Goal: Transaction & Acquisition: Purchase product/service

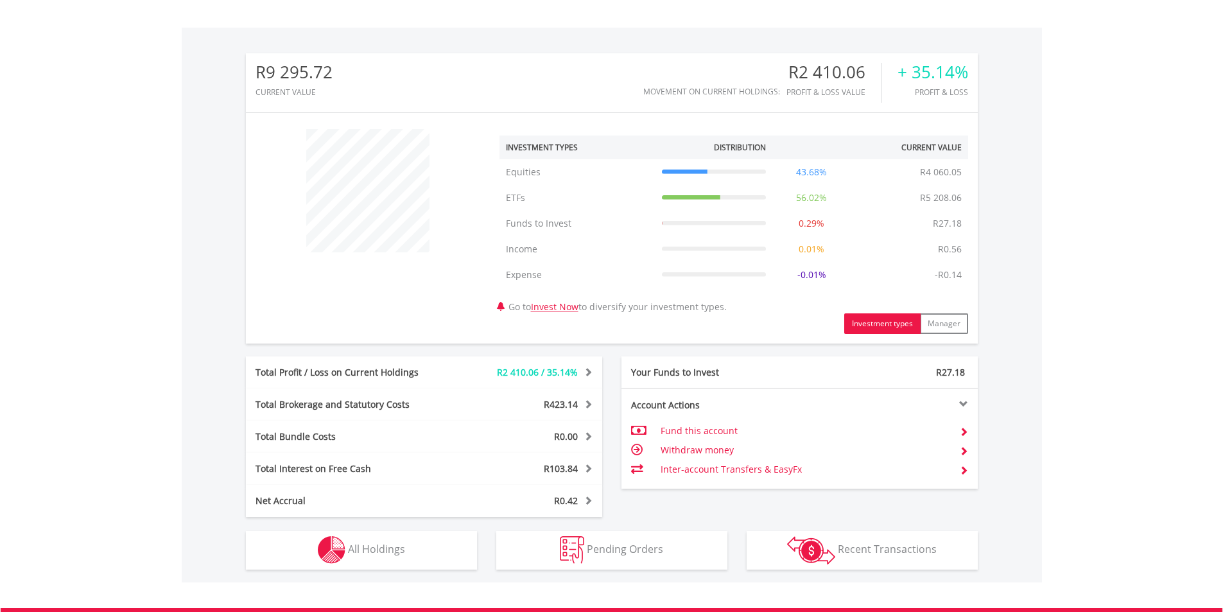
scroll to position [514, 0]
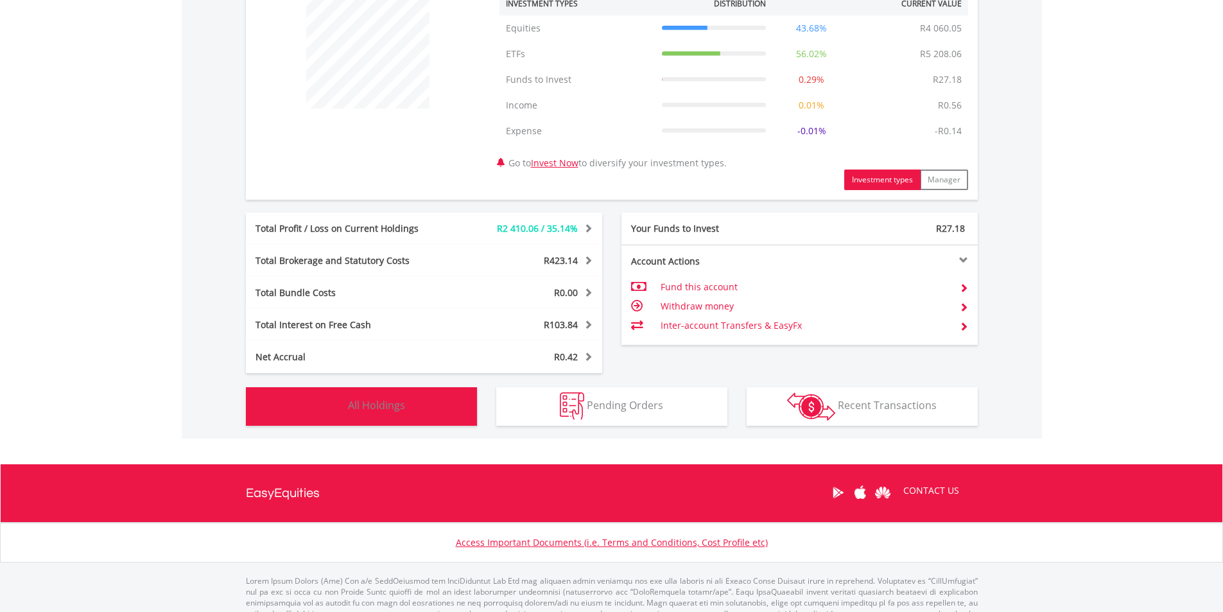
click at [330, 406] on img "button" at bounding box center [332, 406] width 28 height 28
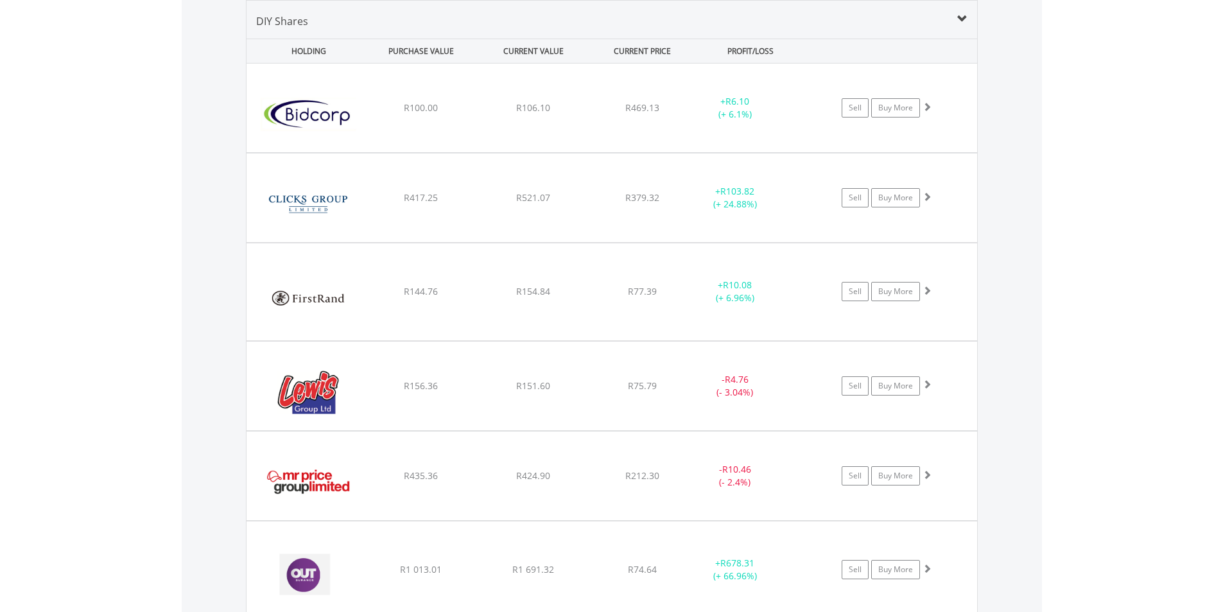
scroll to position [914, 0]
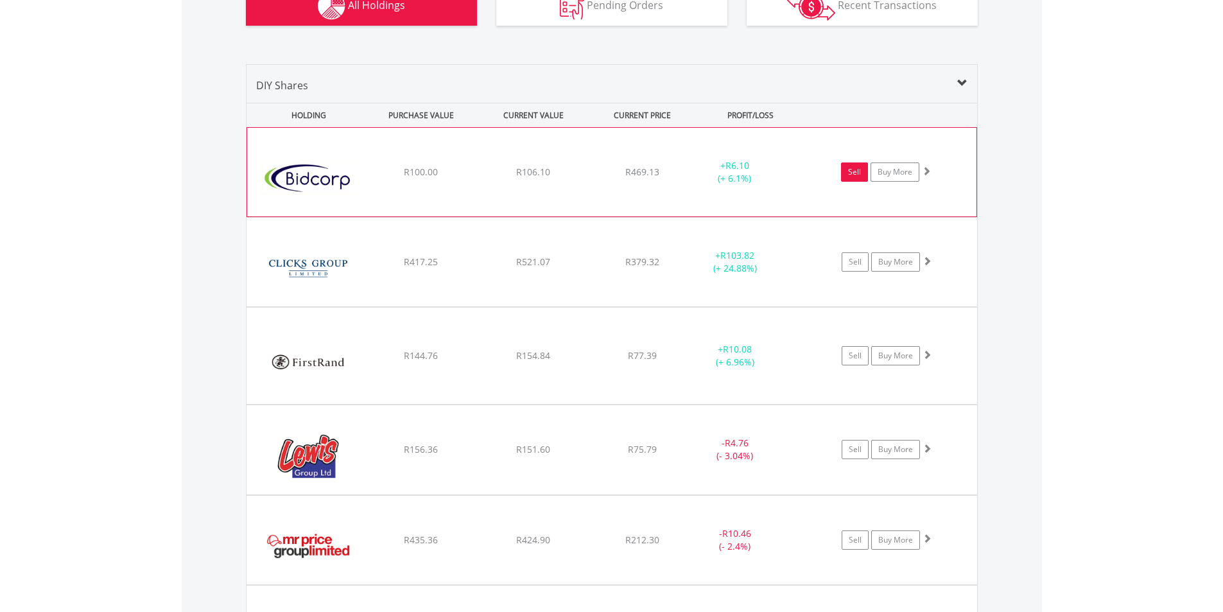
click at [855, 176] on link "Sell" at bounding box center [854, 171] width 27 height 19
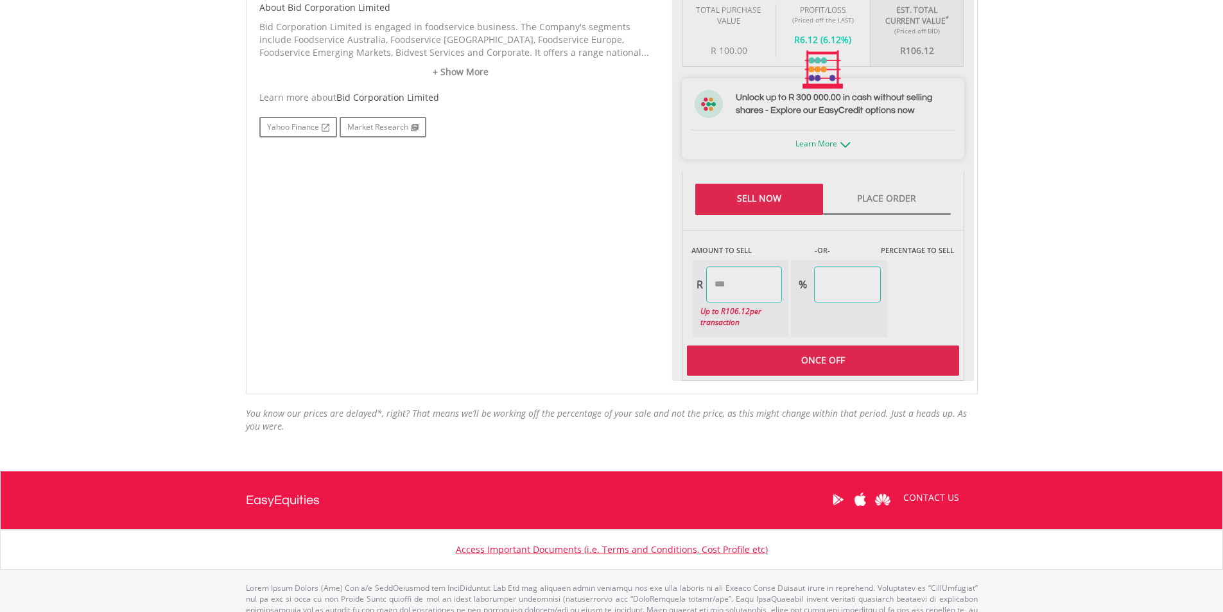
type input "******"
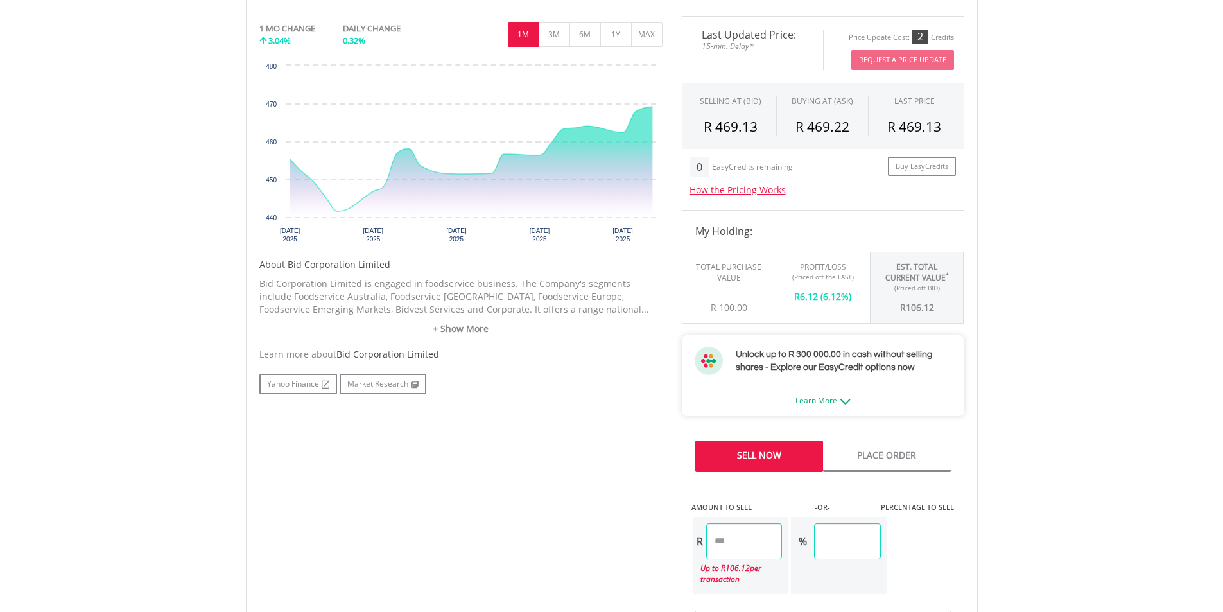
scroll to position [204, 0]
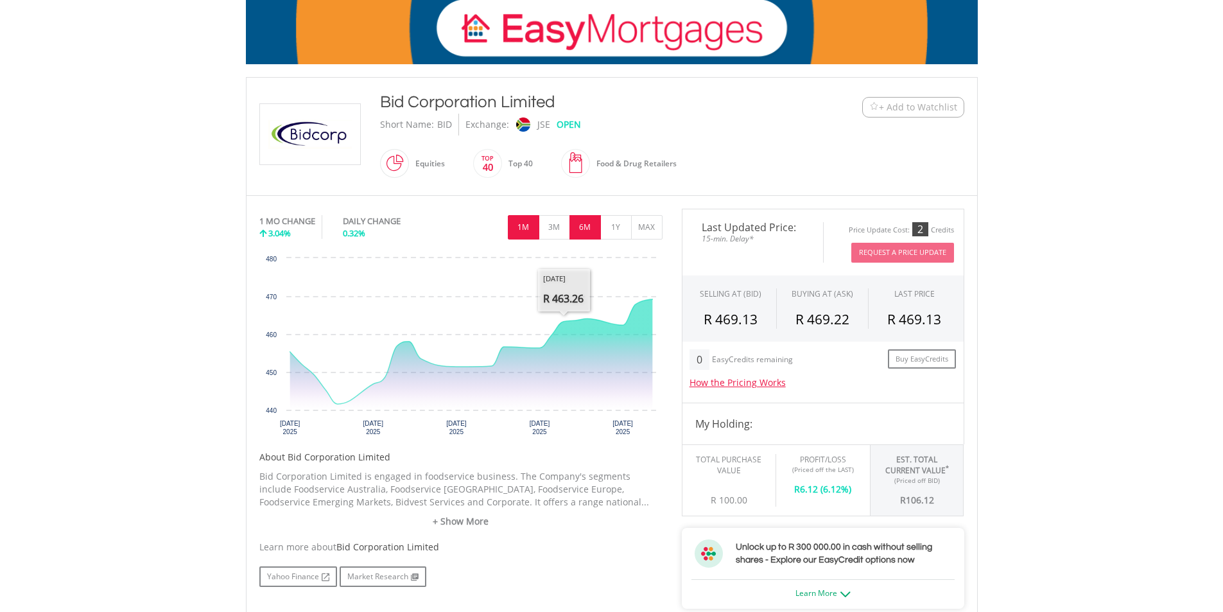
click at [590, 234] on button "6M" at bounding box center [585, 227] width 31 height 24
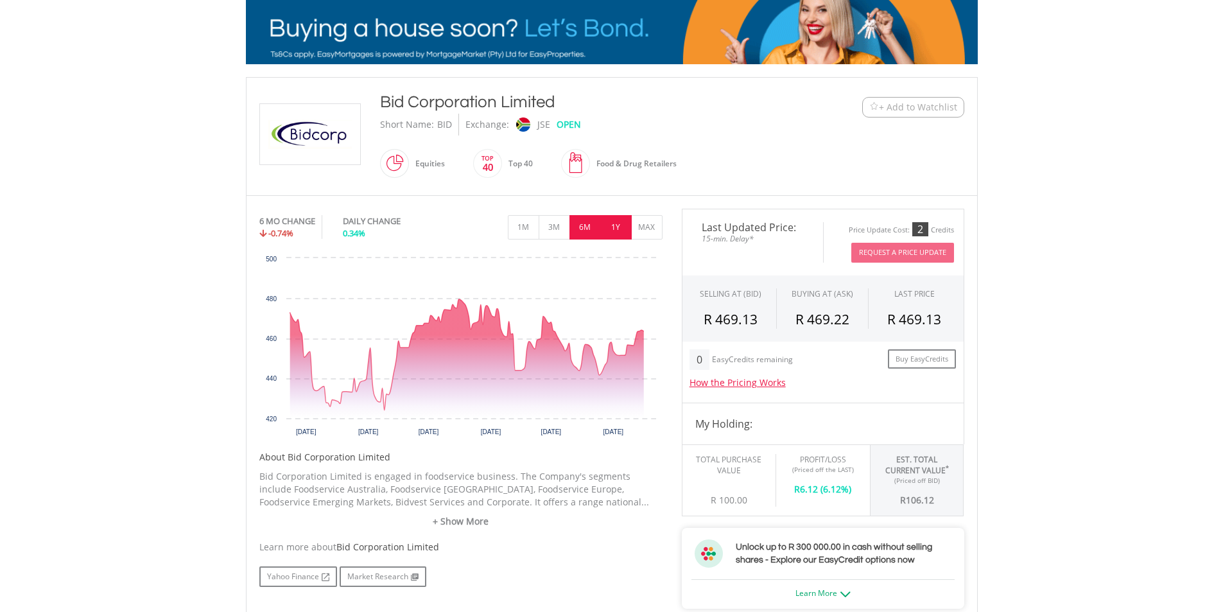
click at [613, 236] on button "1Y" at bounding box center [615, 227] width 31 height 24
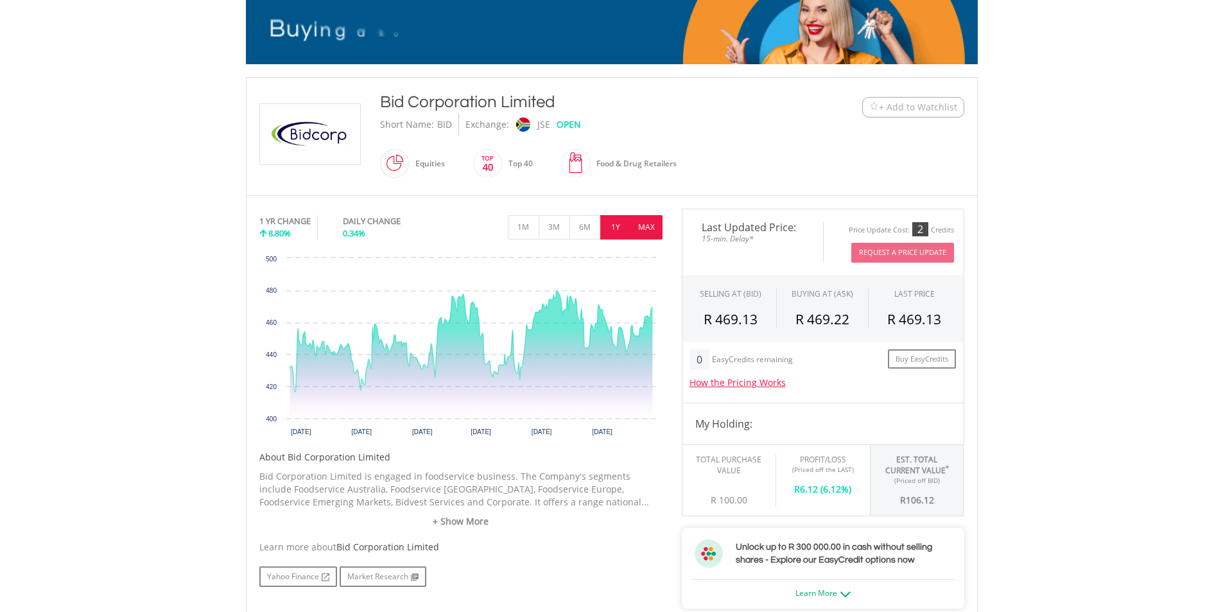
click at [645, 232] on button "MAX" at bounding box center [646, 227] width 31 height 24
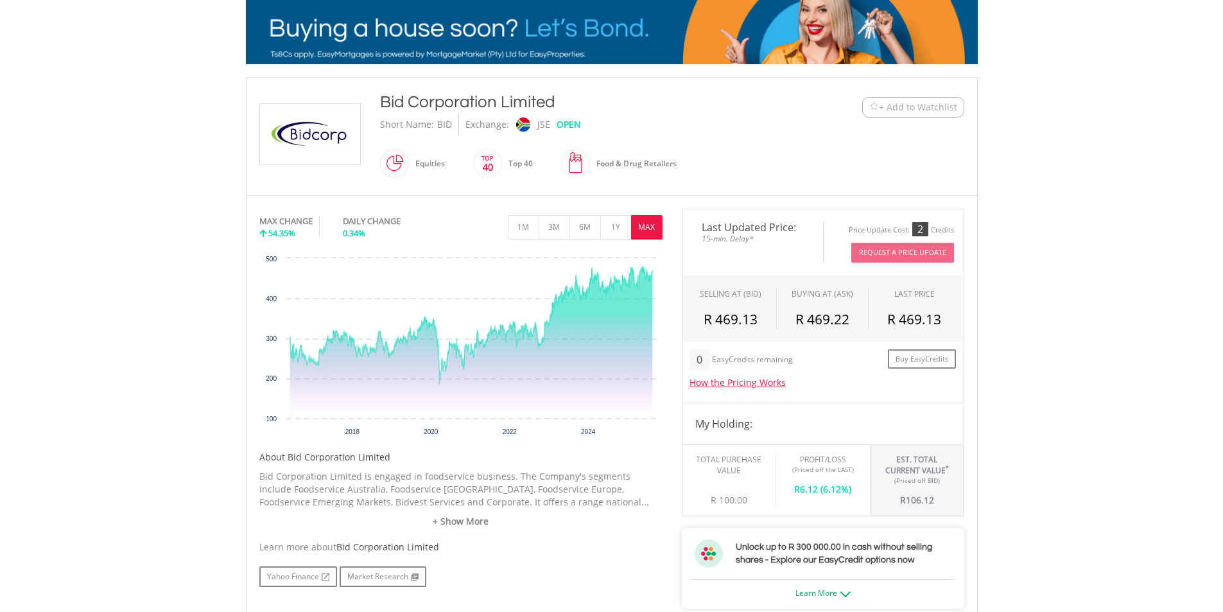
drag, startPoint x: 382, startPoint y: 99, endPoint x: 562, endPoint y: 93, distance: 180.5
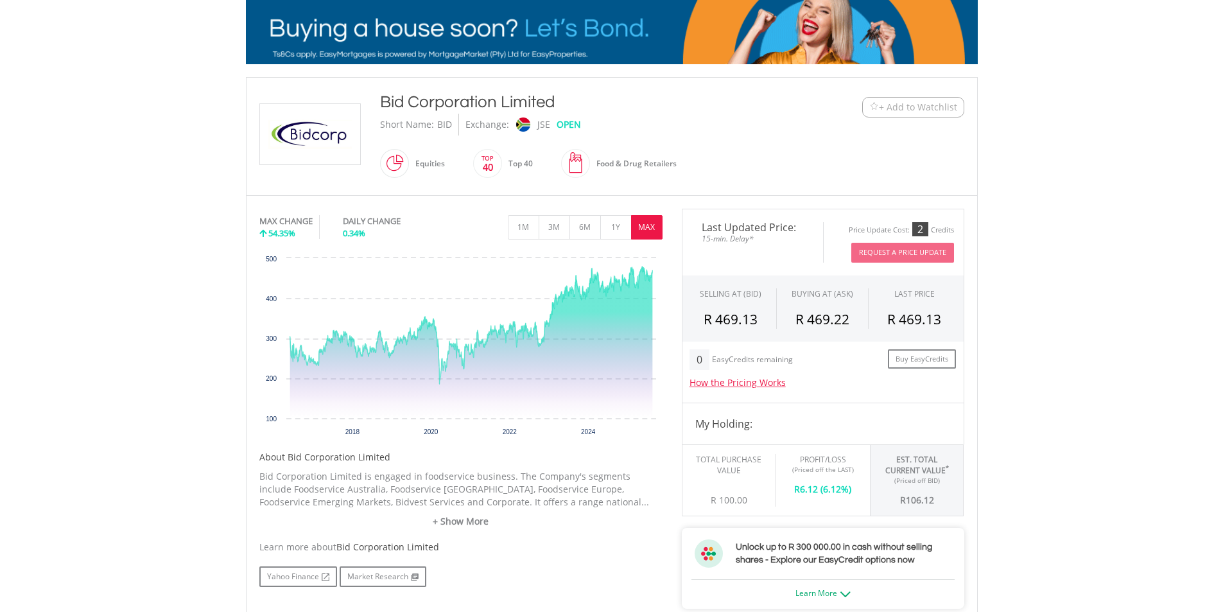
click at [562, 93] on div "Bid Corporation Limited" at bounding box center [581, 102] width 403 height 23
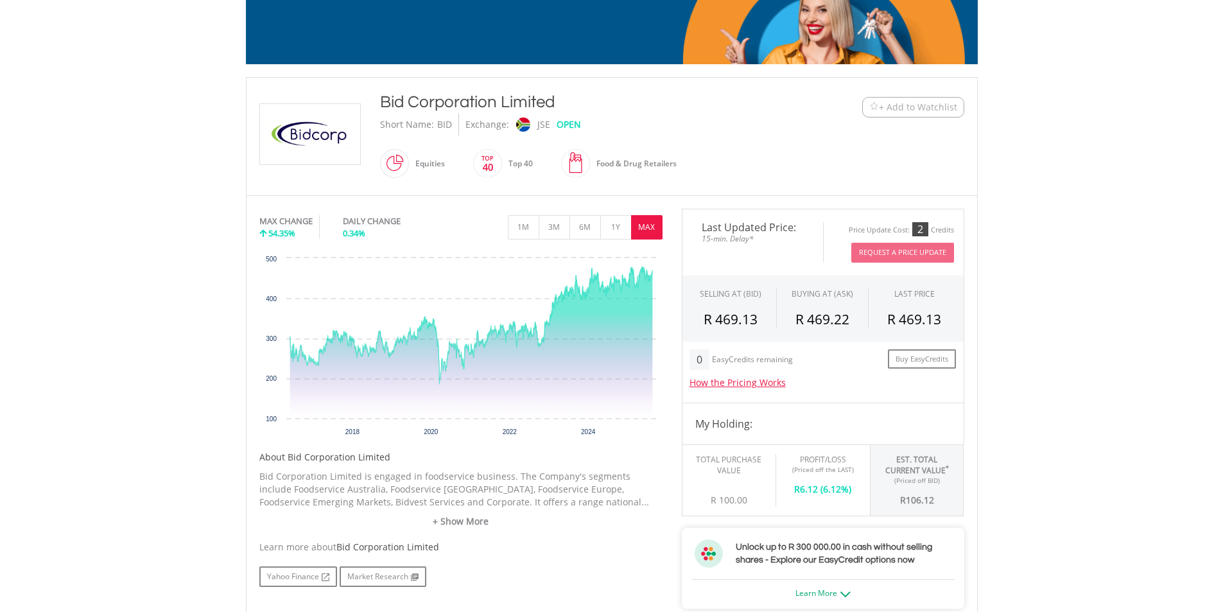
scroll to position [0, 0]
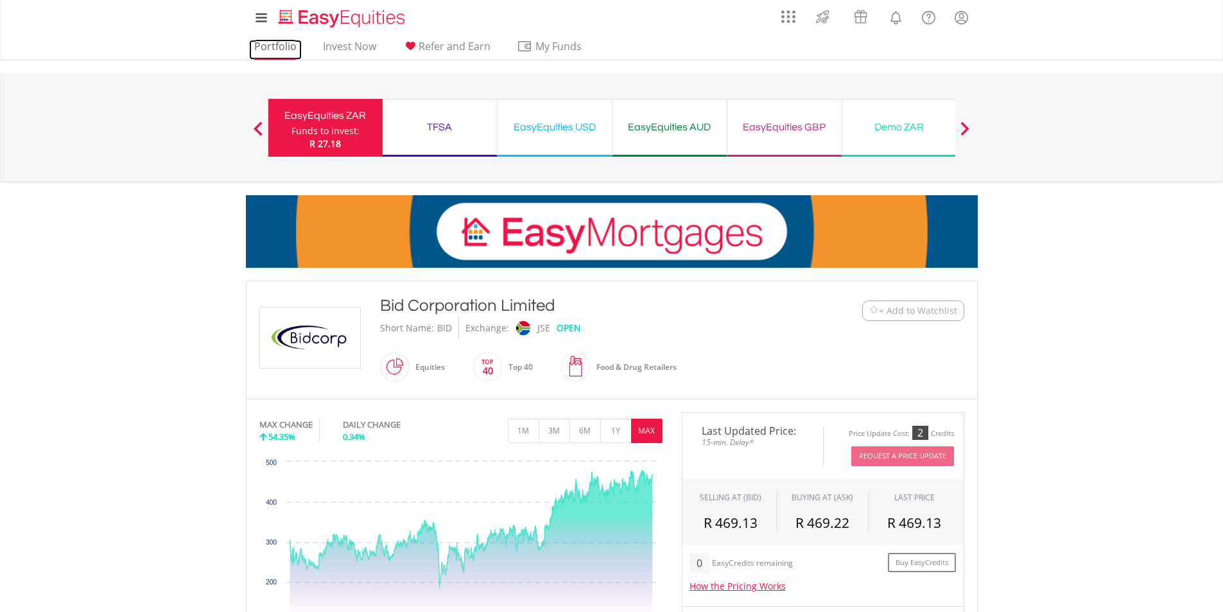
click at [294, 46] on link "Portfolio" at bounding box center [275, 50] width 53 height 20
